Goal: Find specific page/section: Find specific page/section

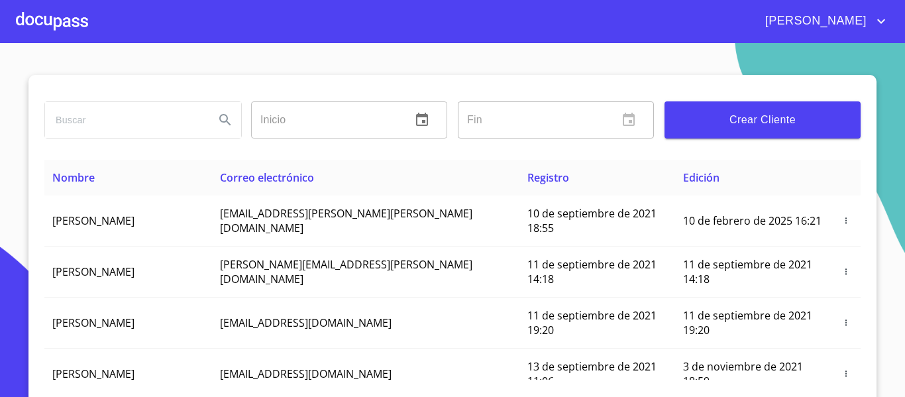
click at [70, 14] on div at bounding box center [52, 21] width 72 height 42
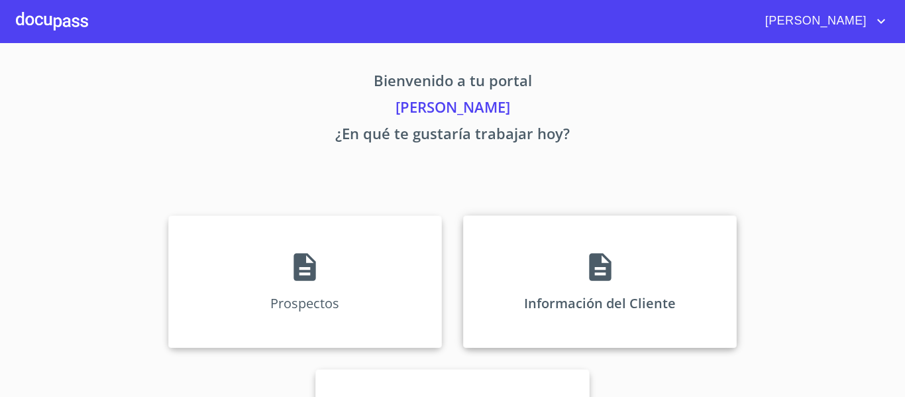
click at [503, 289] on div "Información del Cliente" at bounding box center [600, 281] width 274 height 133
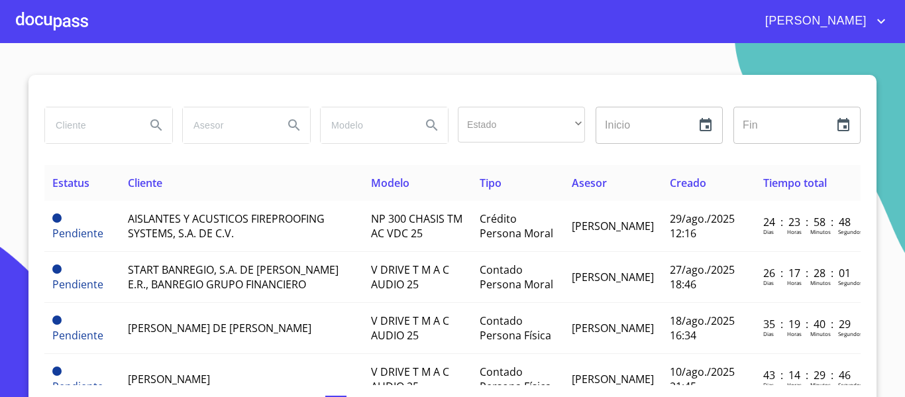
click at [90, 127] on input "search" at bounding box center [90, 125] width 90 height 36
type input "[PERSON_NAME]"
click at [152, 123] on icon "Search" at bounding box center [156, 125] width 16 height 16
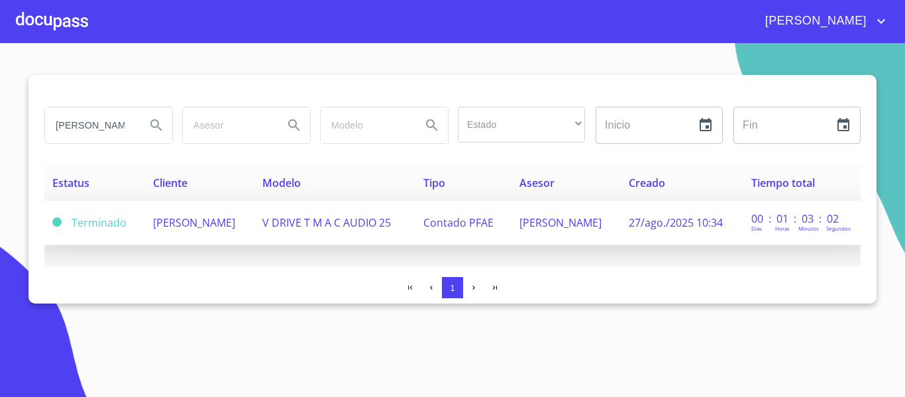
click at [254, 236] on td "[PERSON_NAME]" at bounding box center [199, 223] width 109 height 44
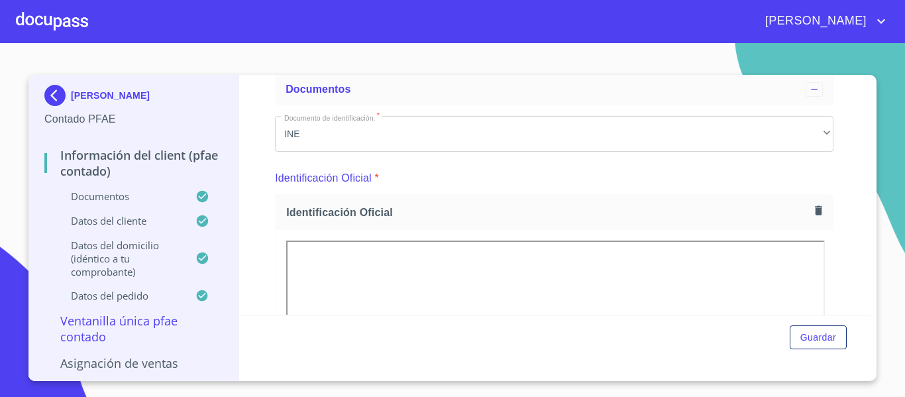
scroll to position [66, 0]
